Goal: Find specific page/section: Find specific page/section

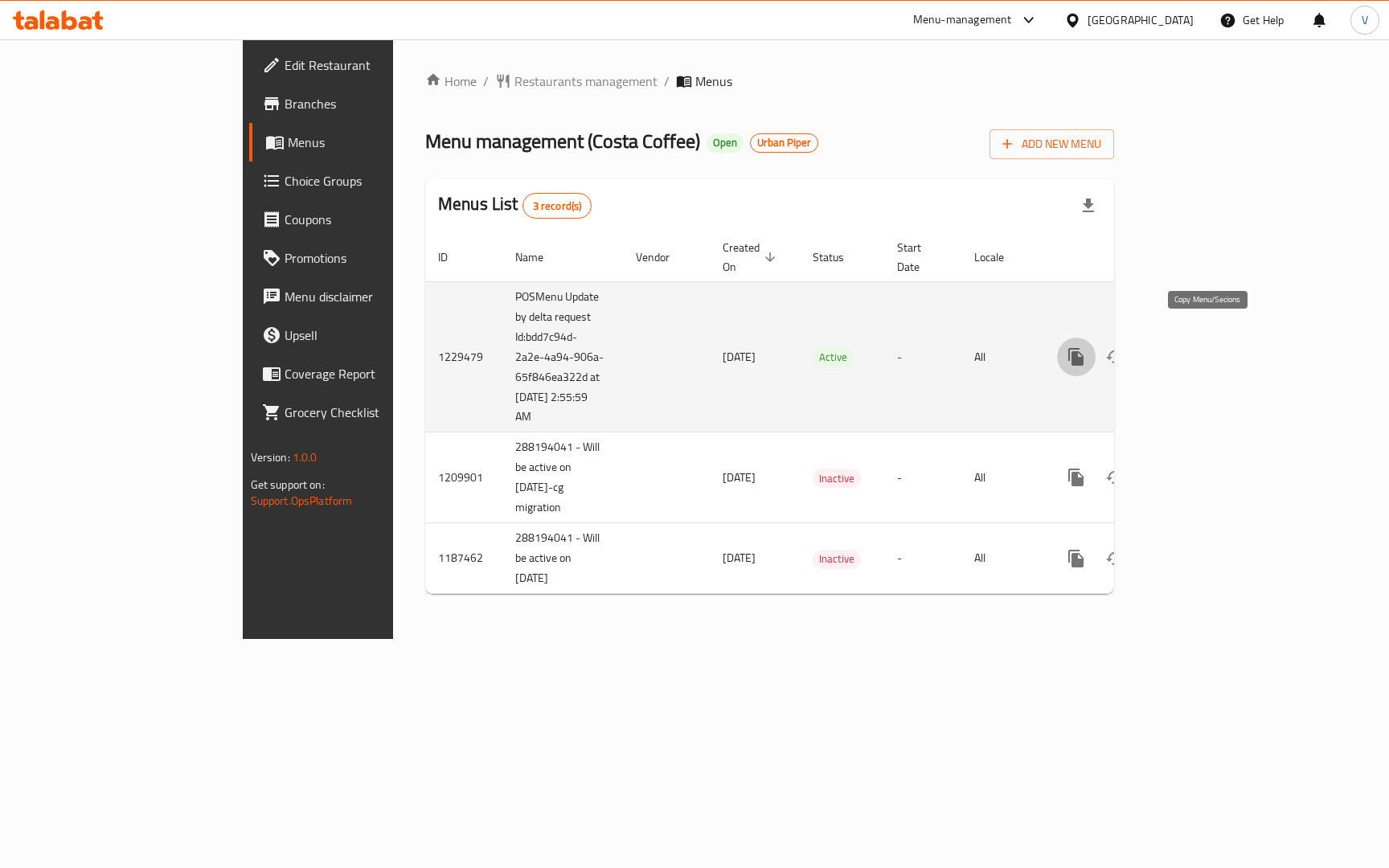
click at [1084, 349] on icon "more" at bounding box center [1076, 357] width 15 height 18
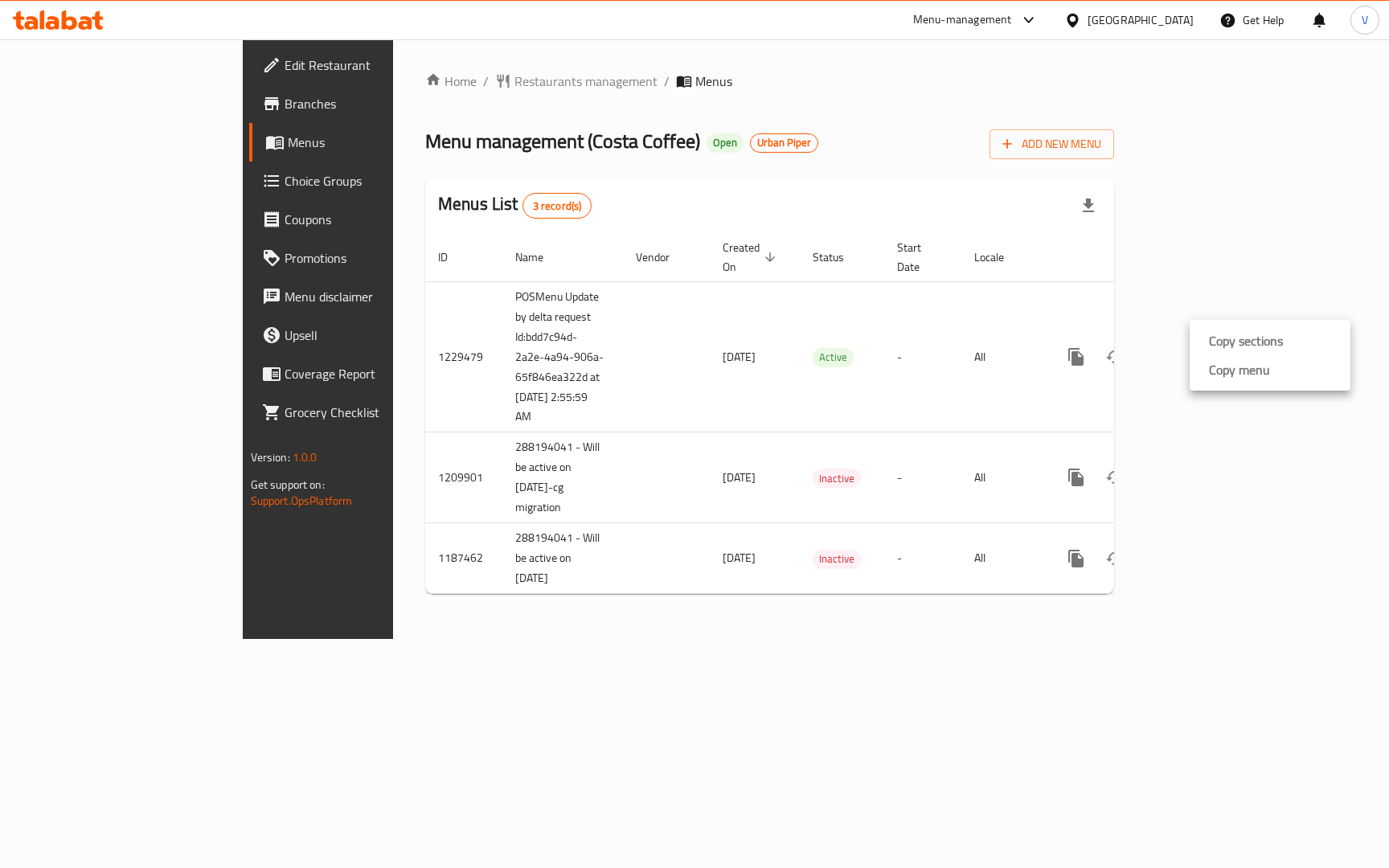
click at [712, 767] on div at bounding box center [694, 434] width 1389 height 868
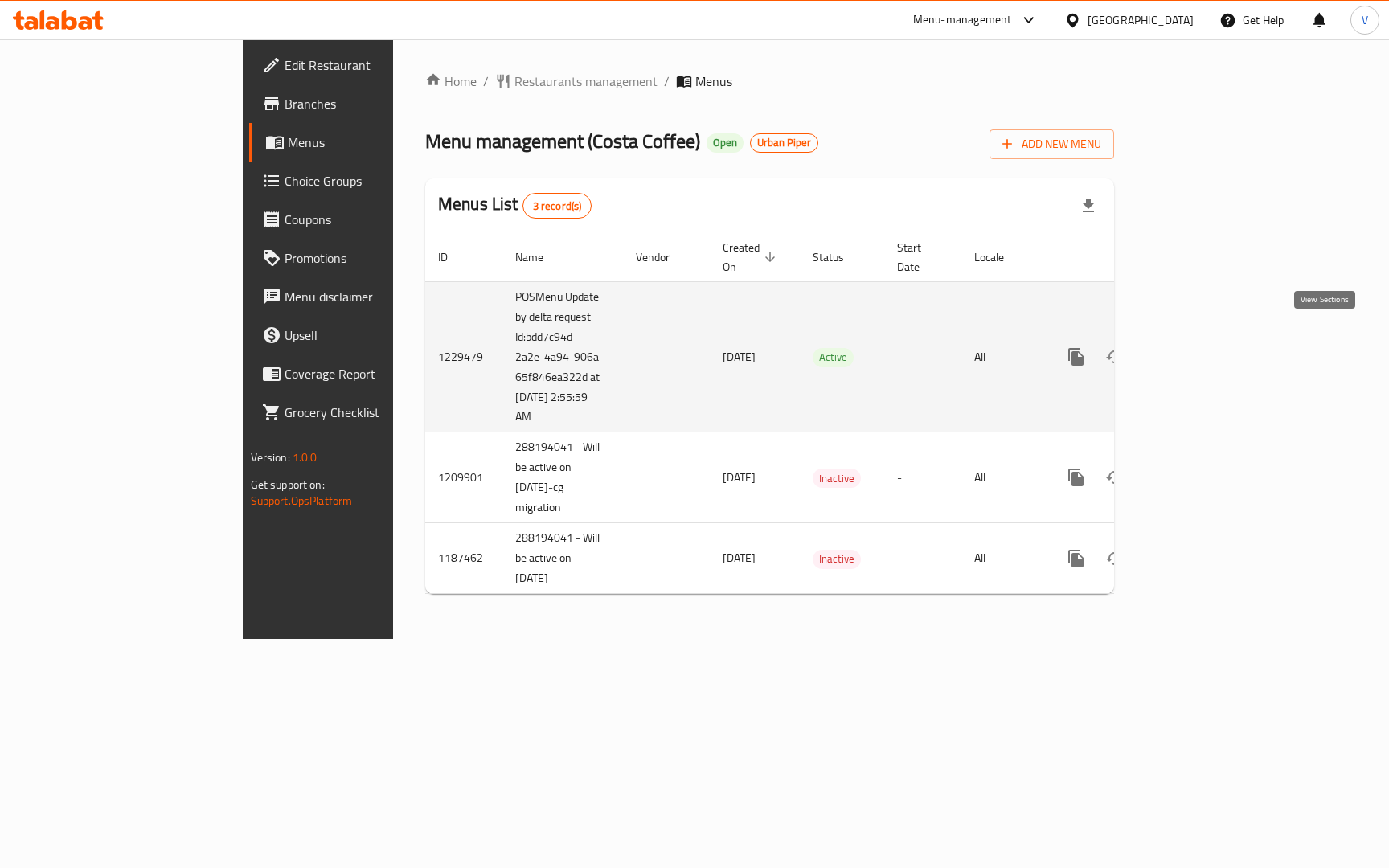
click at [1202, 348] on icon "enhanced table" at bounding box center [1192, 357] width 19 height 19
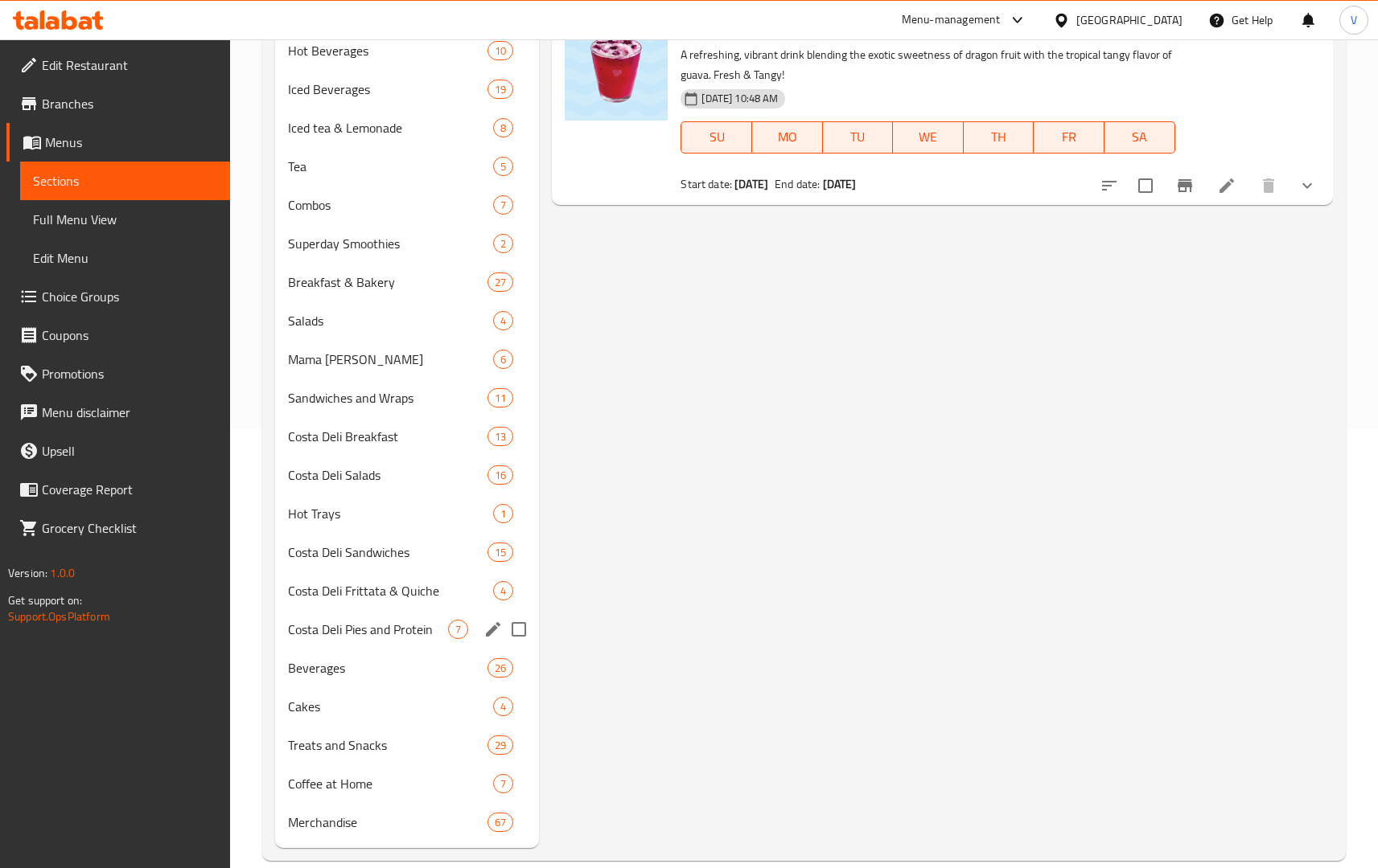
scroll to position [464, 0]
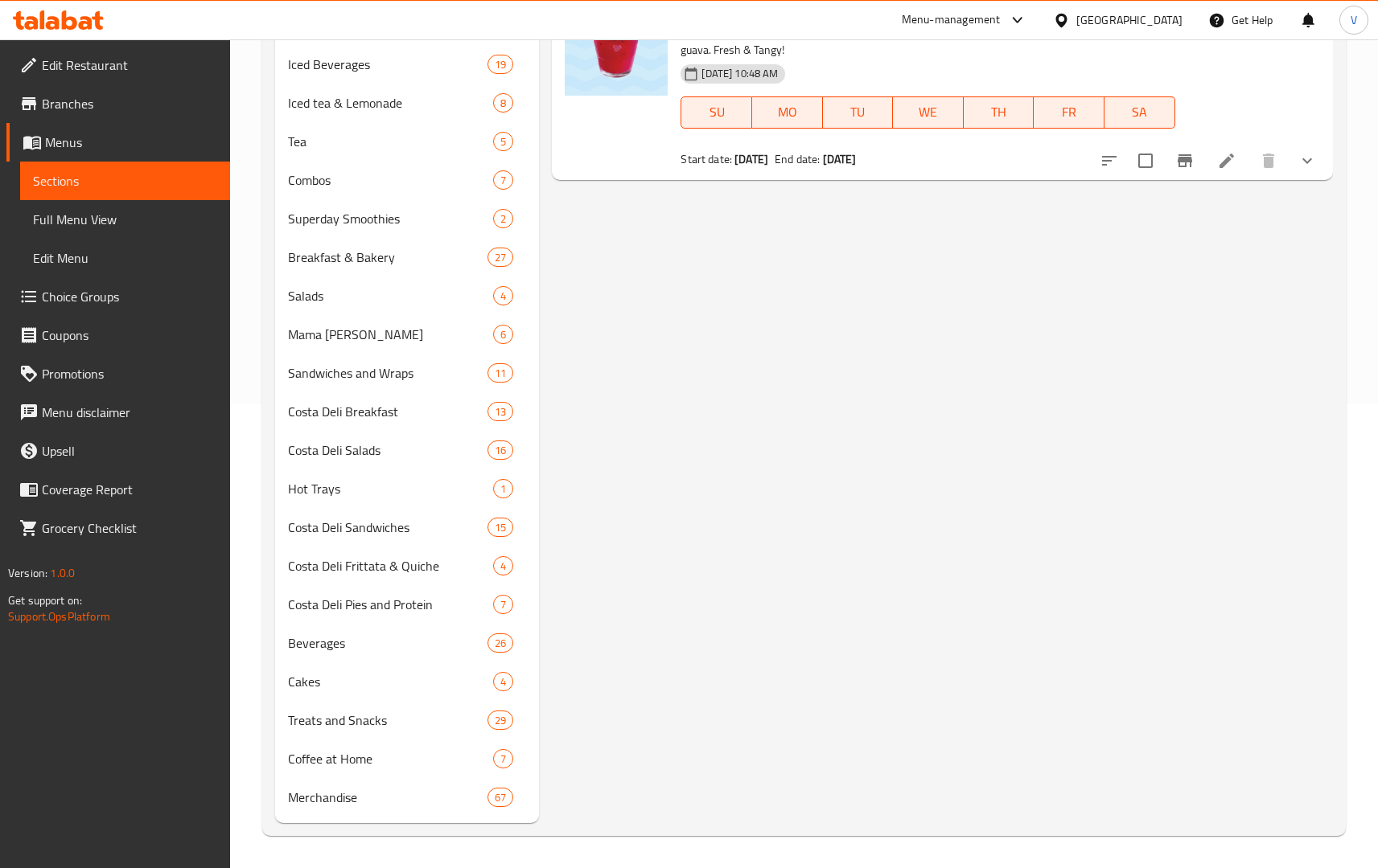
click at [186, 148] on span "Menus" at bounding box center [131, 142] width 172 height 19
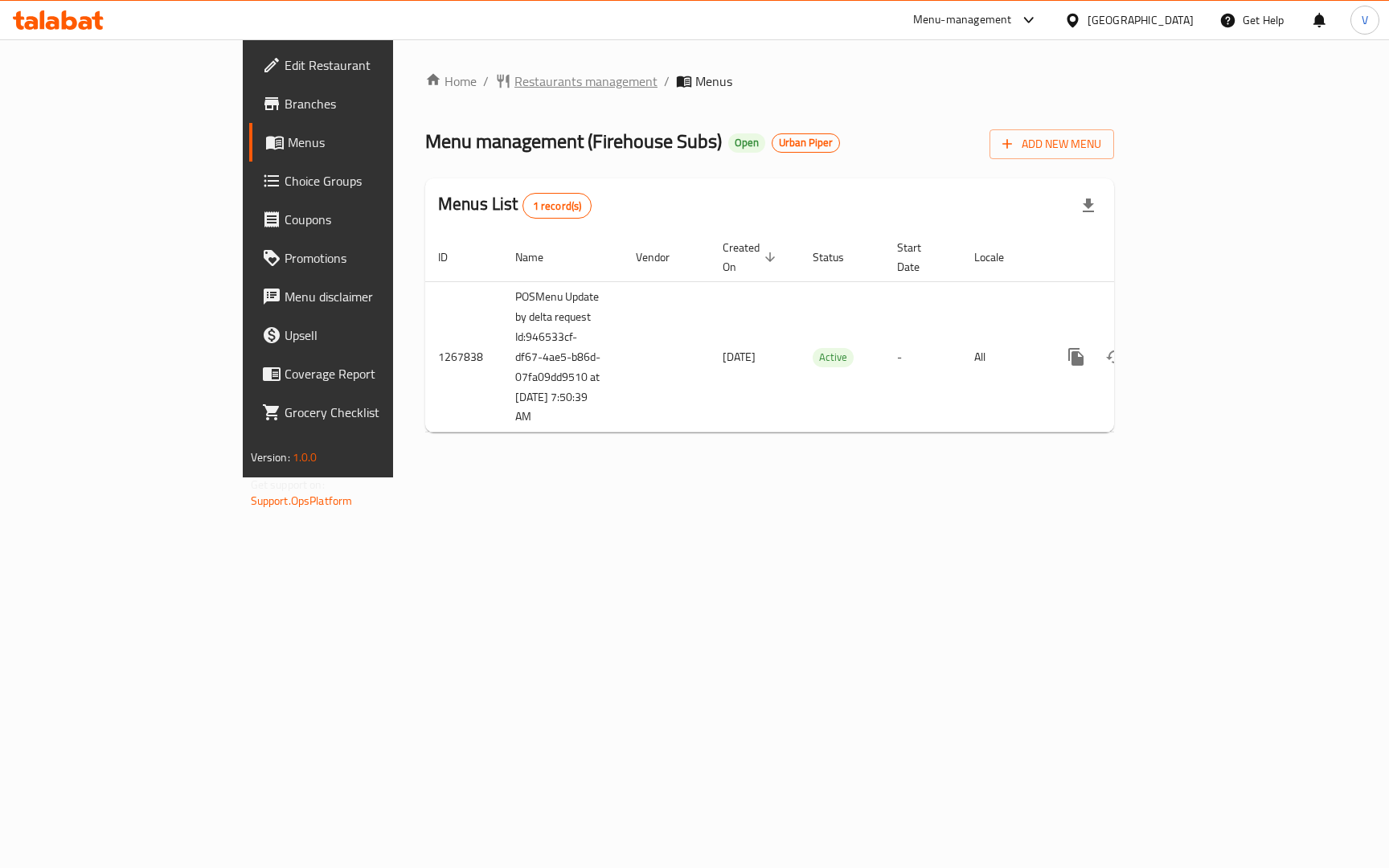
click at [514, 85] on span "Restaurants management" at bounding box center [586, 80] width 143 height 19
